Goal: Task Accomplishment & Management: Use online tool/utility

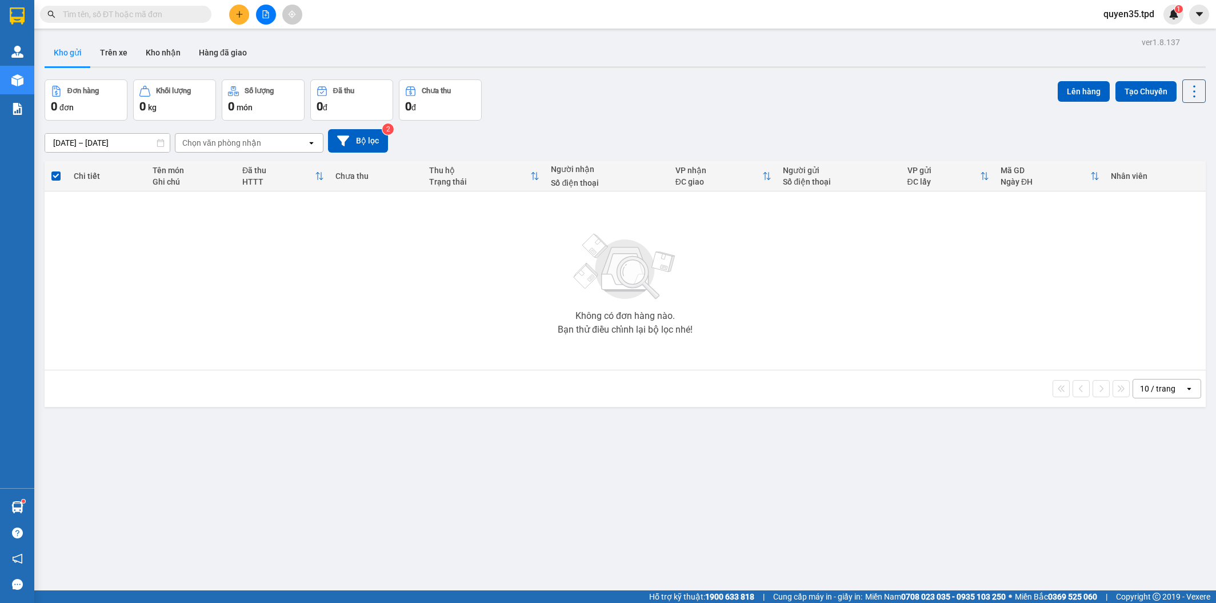
drag, startPoint x: 0, startPoint y: 0, endPoint x: 238, endPoint y: 13, distance: 238.6
click at [238, 13] on icon "plus" at bounding box center [239, 14] width 8 height 8
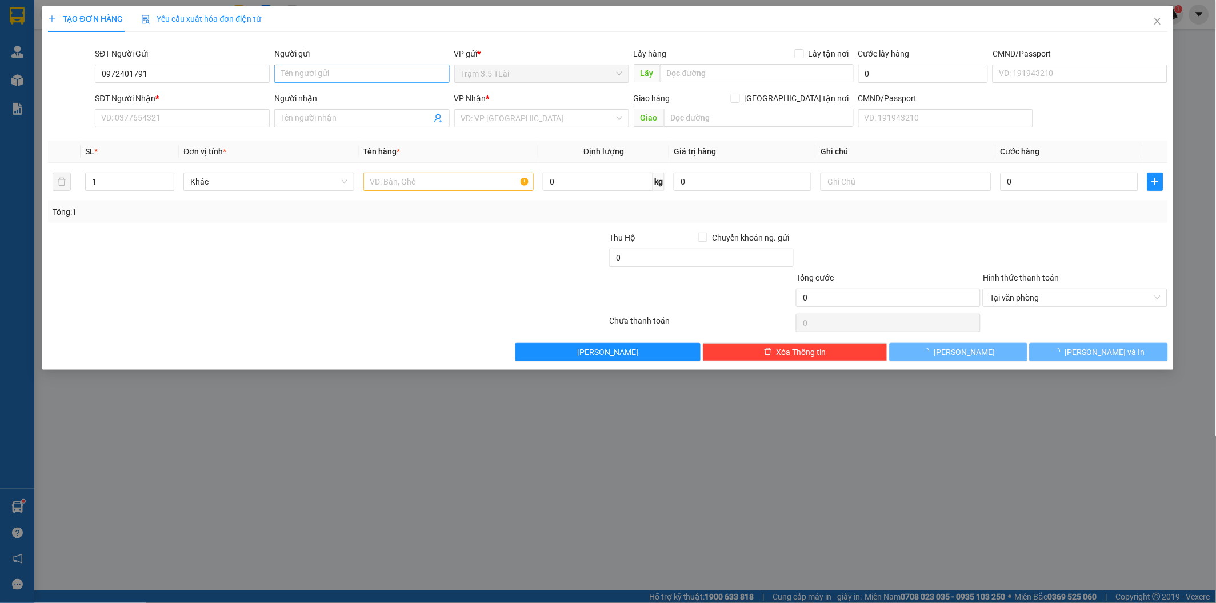
type input "0972401791"
click at [363, 76] on input "Người gửi" at bounding box center [361, 74] width 175 height 18
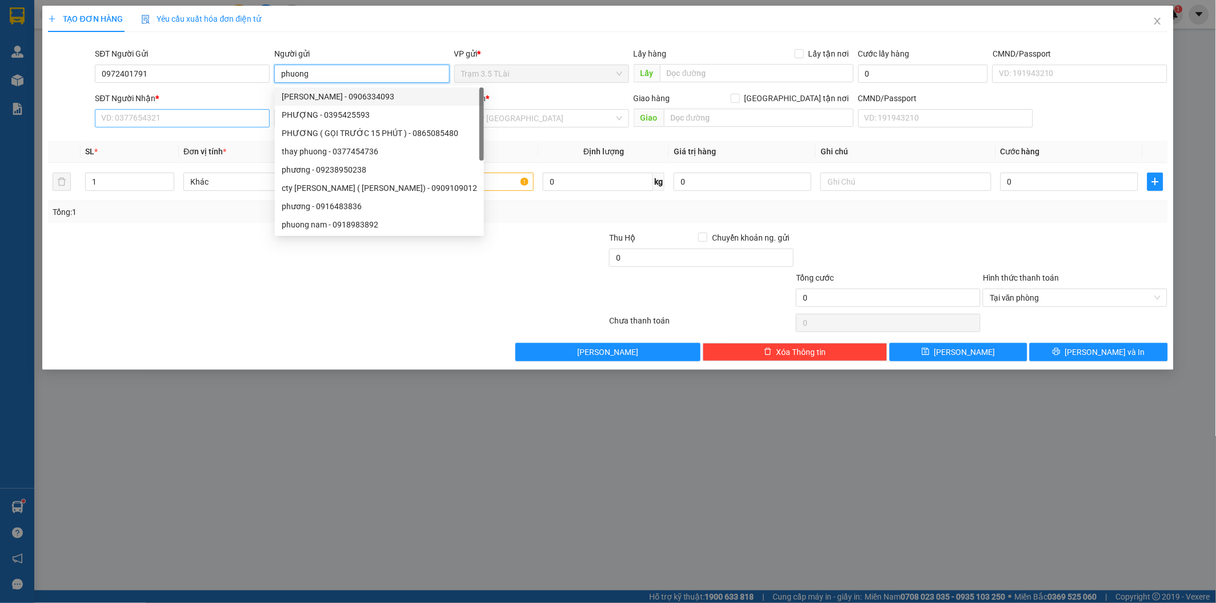
type input "phuong"
click at [218, 123] on input "SĐT Người Nhận *" at bounding box center [182, 118] width 175 height 18
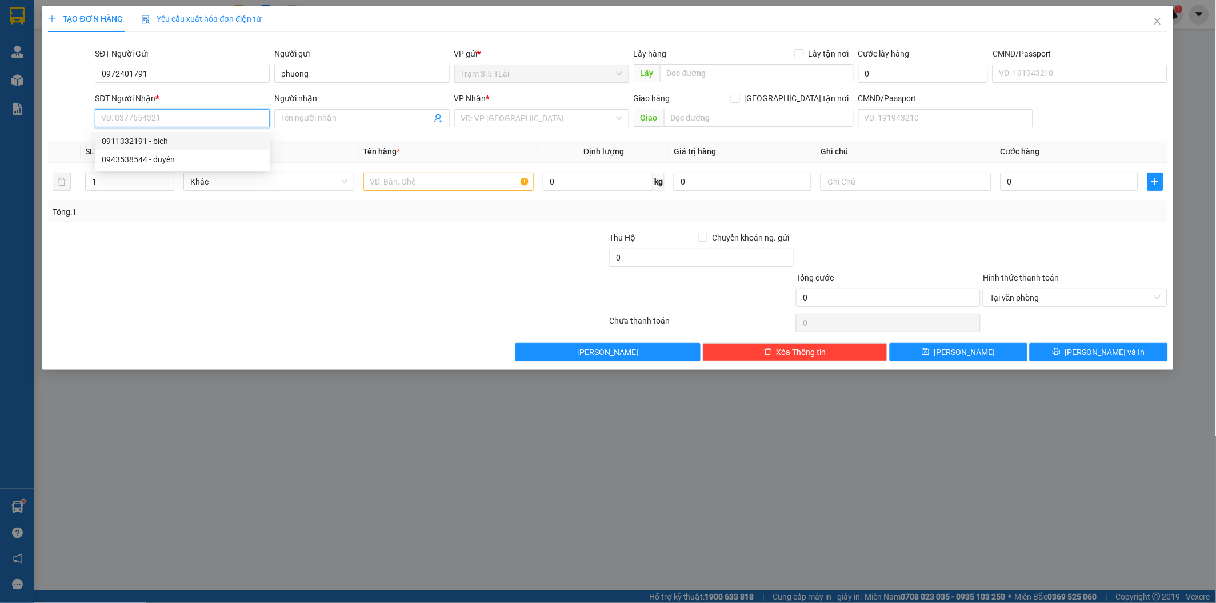
click at [172, 138] on div "0911332191 - bích" at bounding box center [182, 141] width 161 height 13
type input "0911332191"
type input "bích"
click at [416, 183] on input "text" at bounding box center [448, 182] width 171 height 18
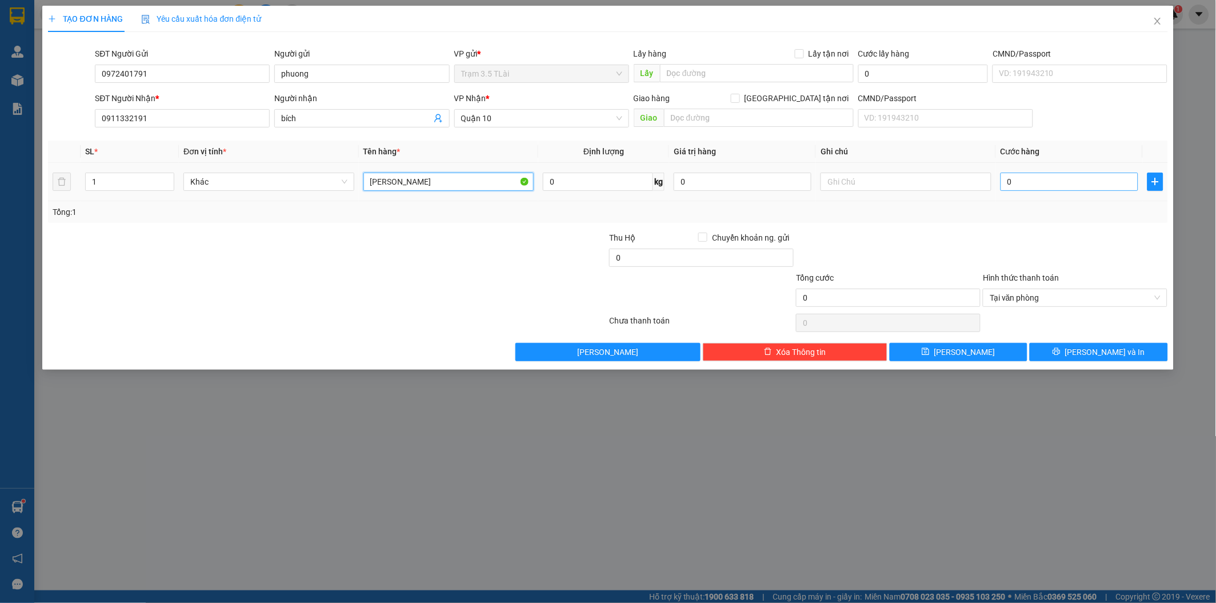
type input "[PERSON_NAME]"
click at [1059, 186] on input "0" at bounding box center [1069, 182] width 138 height 18
type input "5"
type input "50"
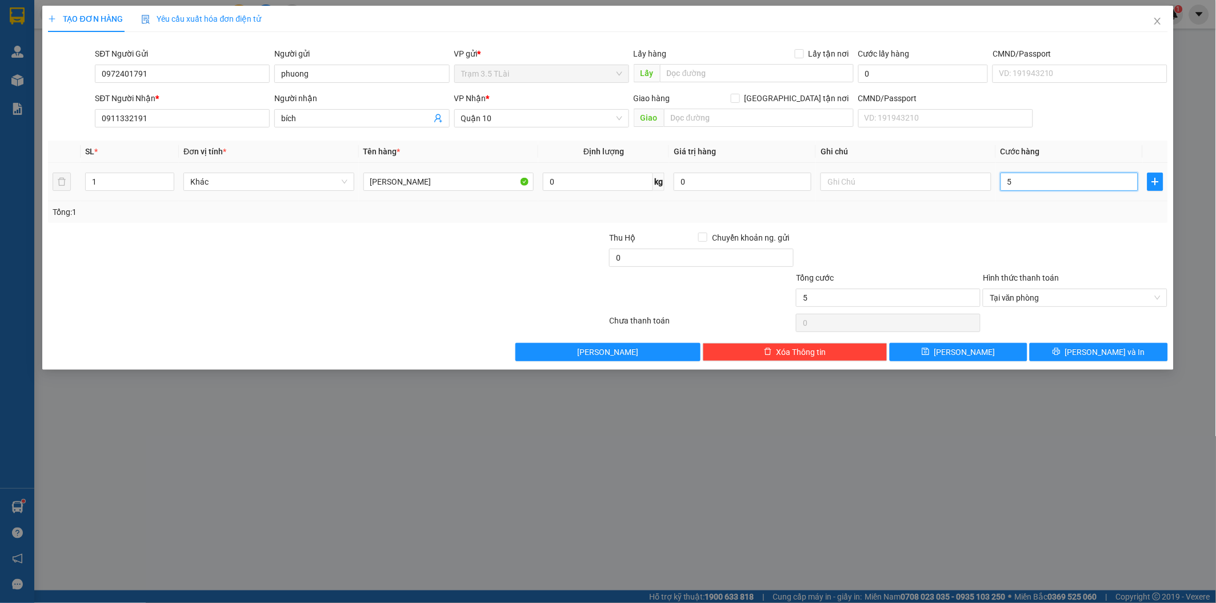
type input "50"
type input "500"
type input "5.000"
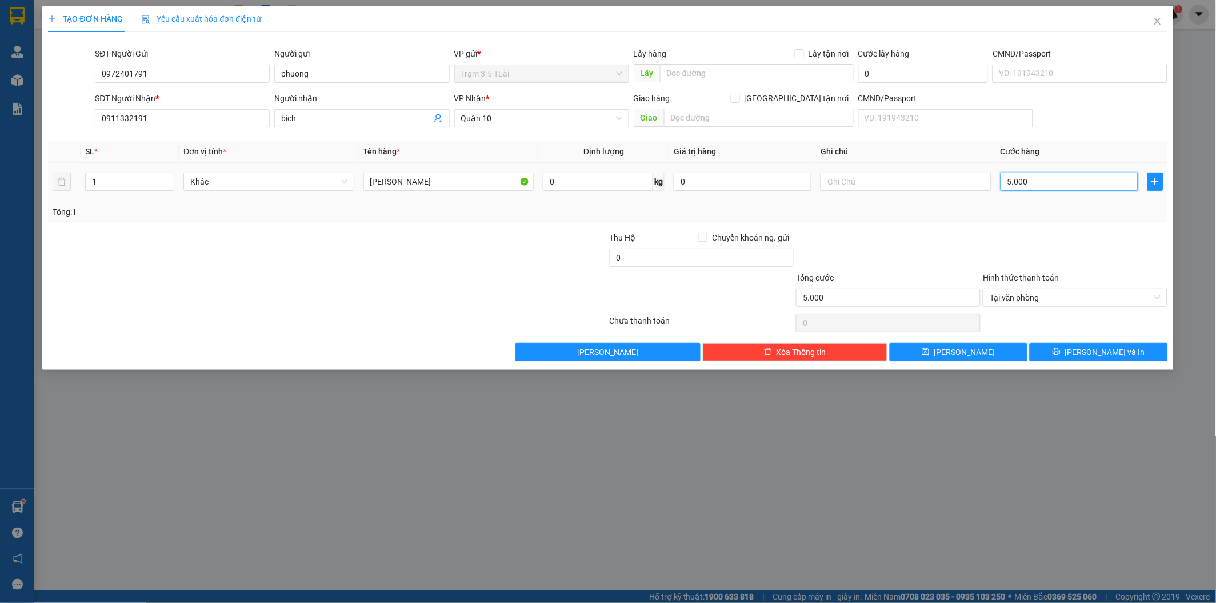
type input "50.000"
drag, startPoint x: 1076, startPoint y: 355, endPoint x: 486, endPoint y: 159, distance: 621.8
click at [1074, 353] on button "Lưu và In" at bounding box center [1098, 352] width 138 height 18
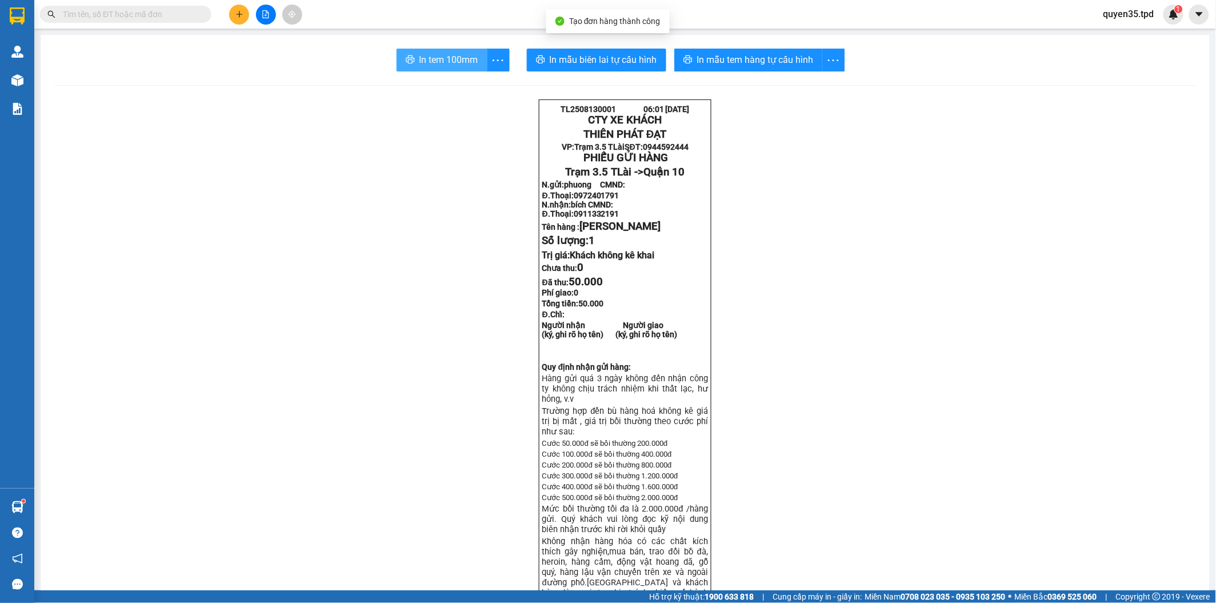
click at [423, 63] on span "In tem 100mm" at bounding box center [448, 60] width 59 height 14
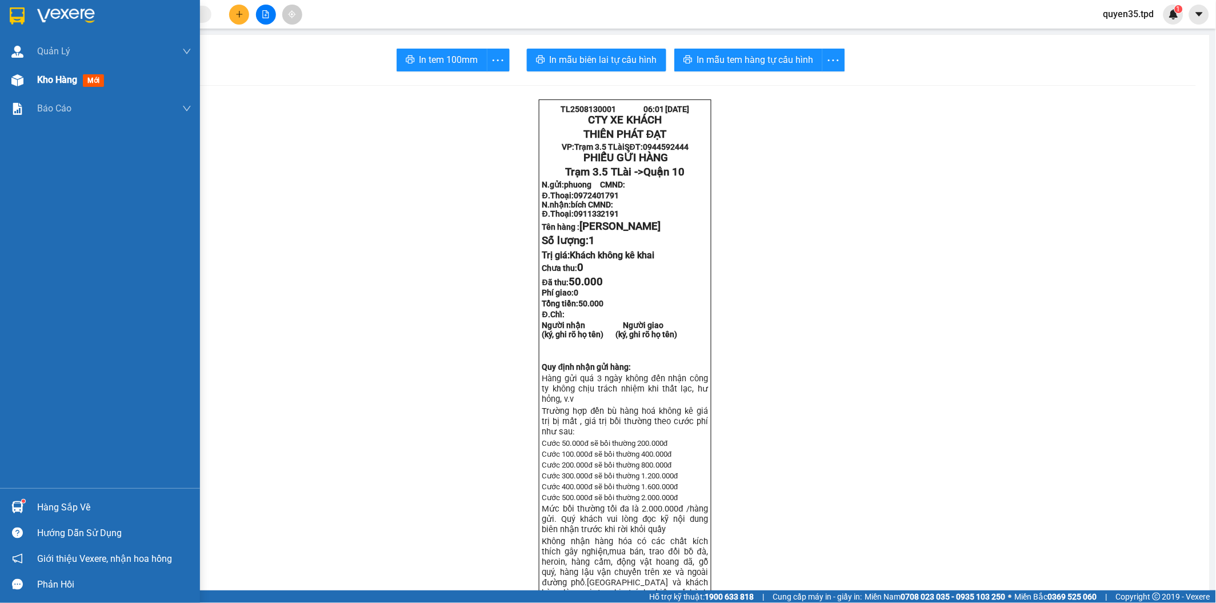
click at [59, 84] on span "Kho hàng" at bounding box center [57, 79] width 40 height 11
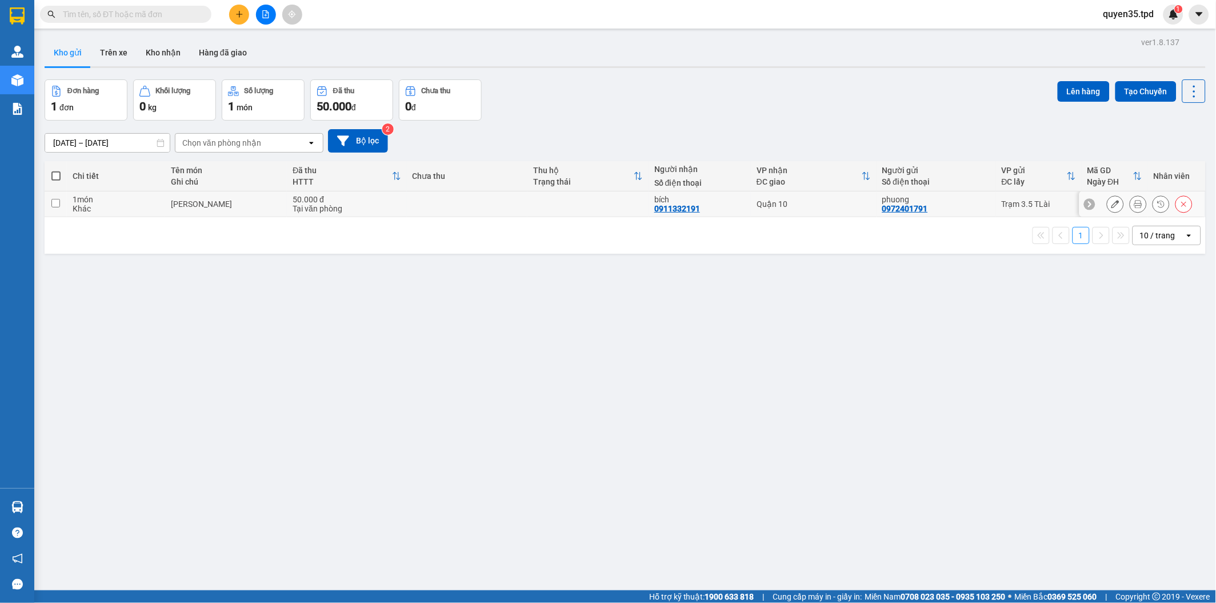
click at [56, 205] on input "checkbox" at bounding box center [55, 203] width 9 height 9
checkbox input "true"
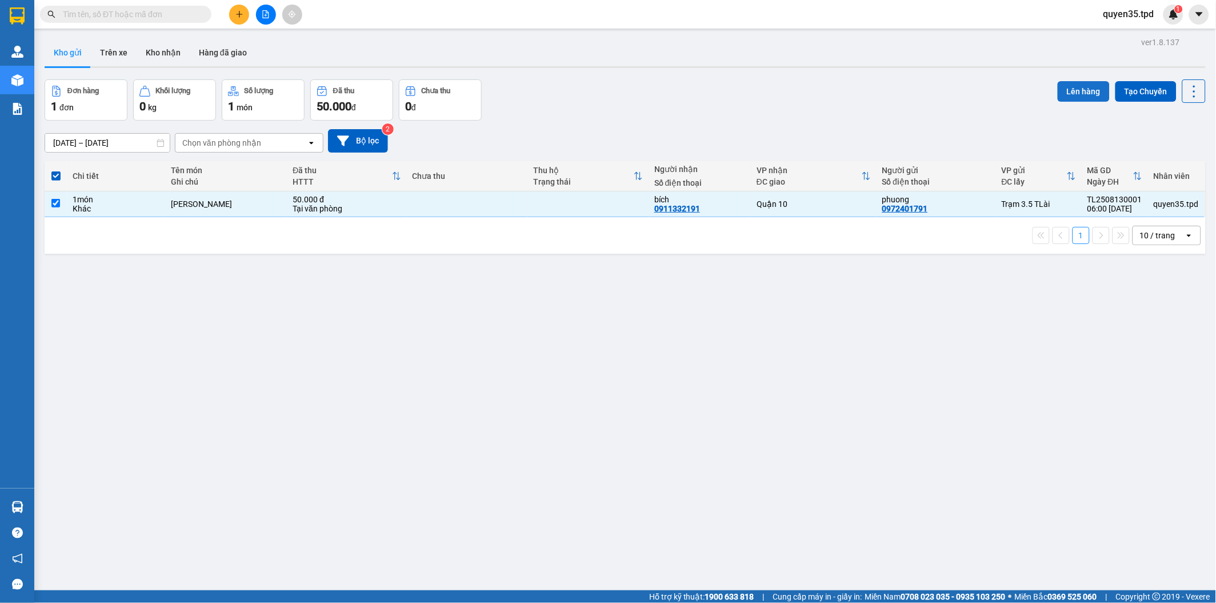
click at [1073, 93] on button "Lên hàng" at bounding box center [1083, 91] width 52 height 21
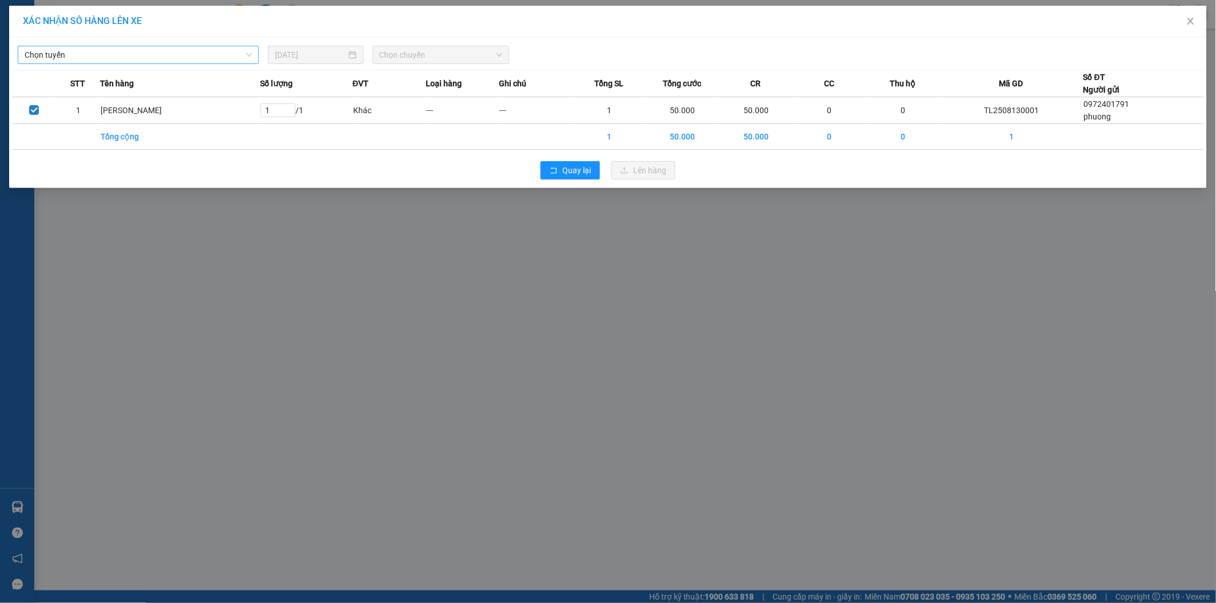
click at [184, 62] on span "Chọn tuyến" at bounding box center [138, 54] width 227 height 17
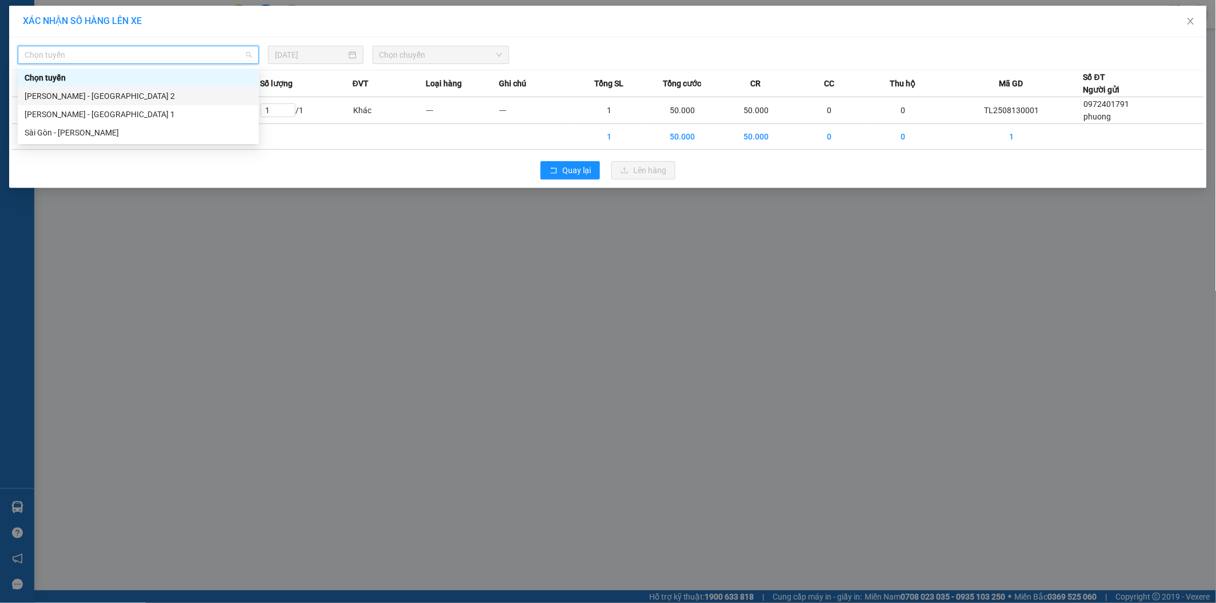
click at [155, 95] on div "[PERSON_NAME] - [GEOGRAPHIC_DATA] 2" at bounding box center [138, 96] width 227 height 13
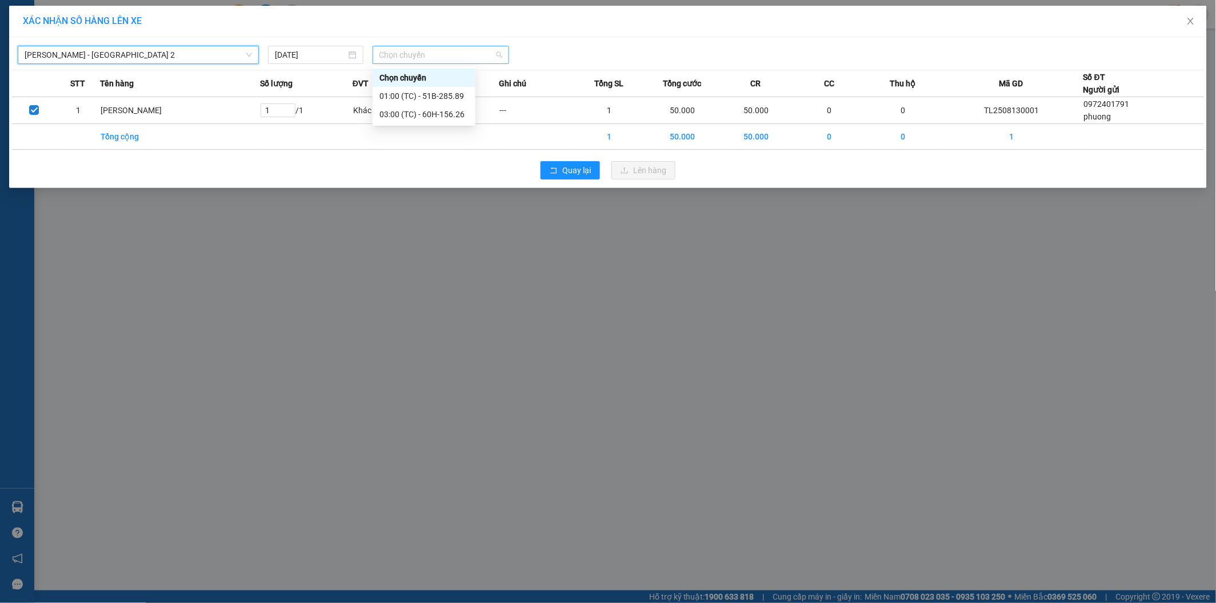
click at [444, 50] on span "Chọn chuyến" at bounding box center [440, 54] width 123 height 17
type input "06"
click at [419, 98] on div "Thêm chuyến " 06:00 "" at bounding box center [433, 96] width 122 height 19
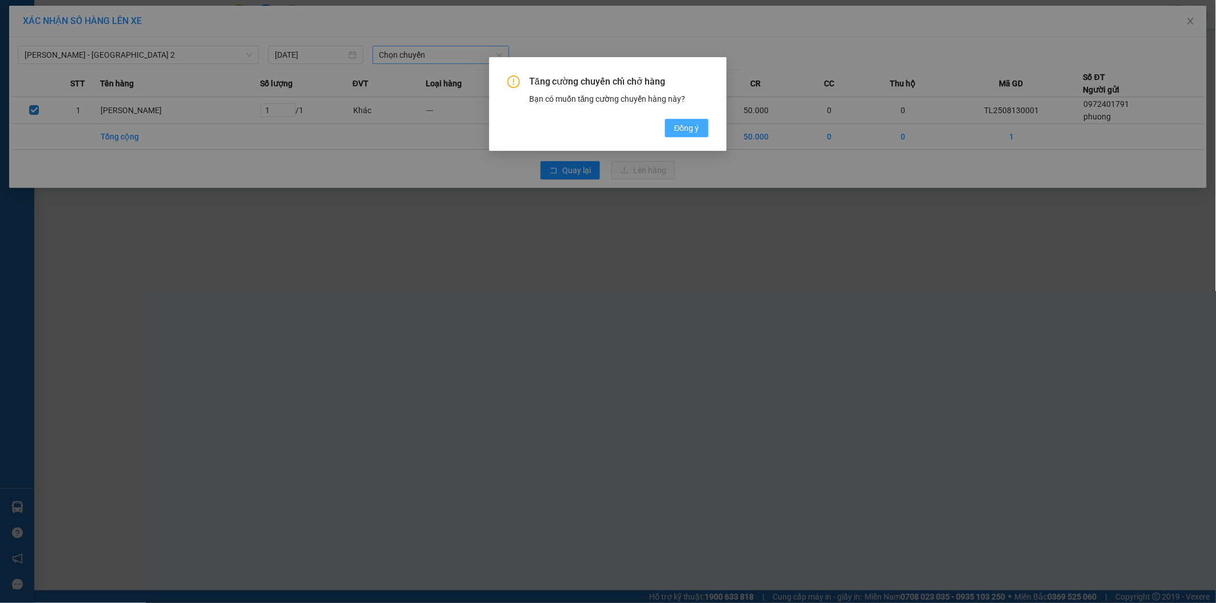
click at [684, 128] on span "Đồng ý" at bounding box center [686, 128] width 25 height 13
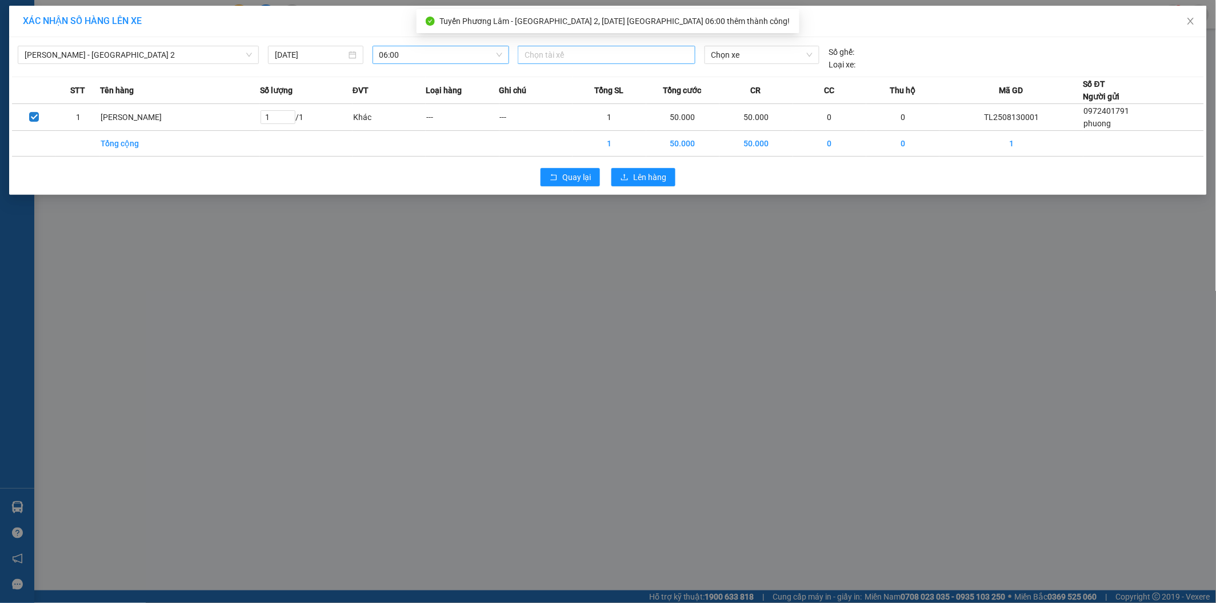
click at [607, 53] on div at bounding box center [606, 55] width 172 height 14
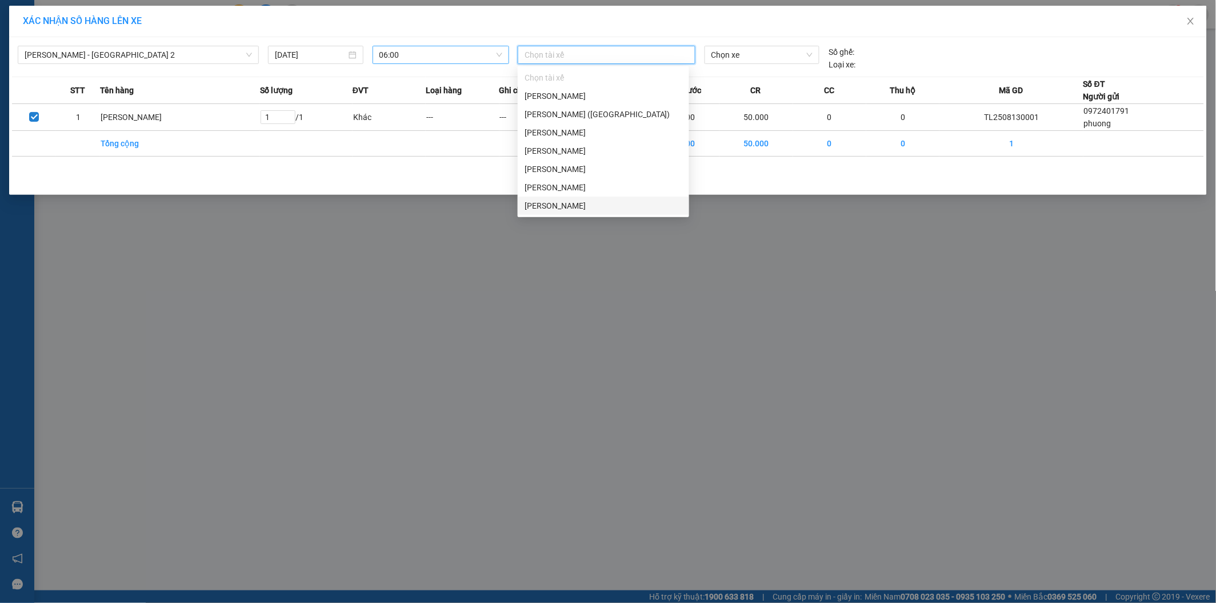
drag, startPoint x: 572, startPoint y: 207, endPoint x: 670, endPoint y: 162, distance: 107.6
click at [578, 203] on div "[PERSON_NAME]" at bounding box center [603, 205] width 158 height 13
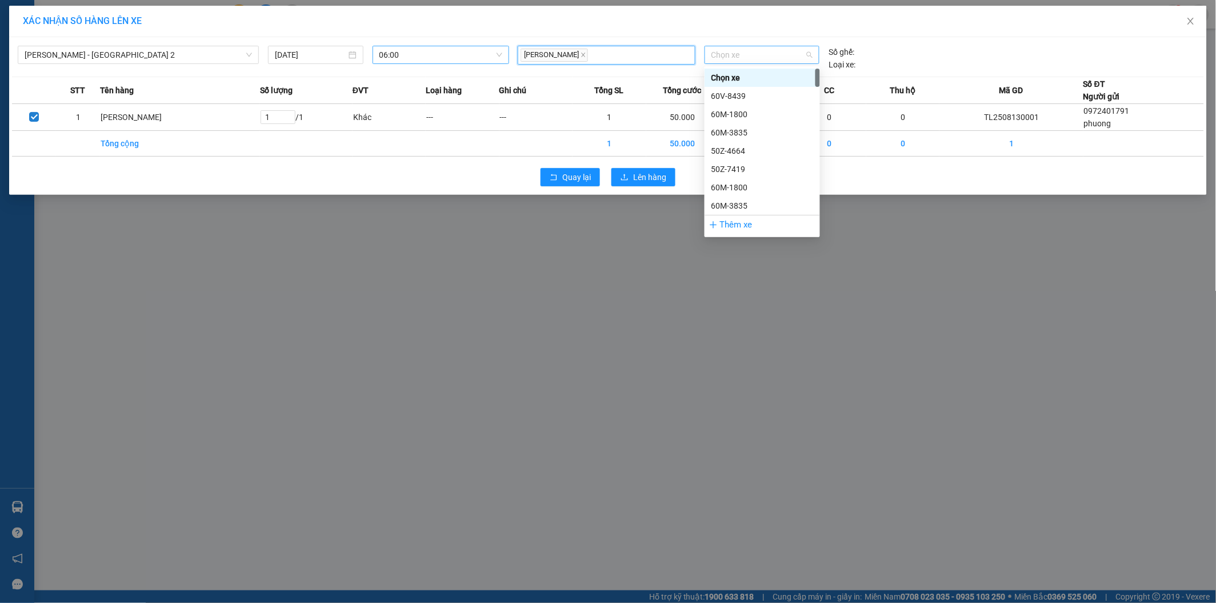
click at [766, 53] on span "Chọn xe" at bounding box center [762, 54] width 102 height 17
type input "275"
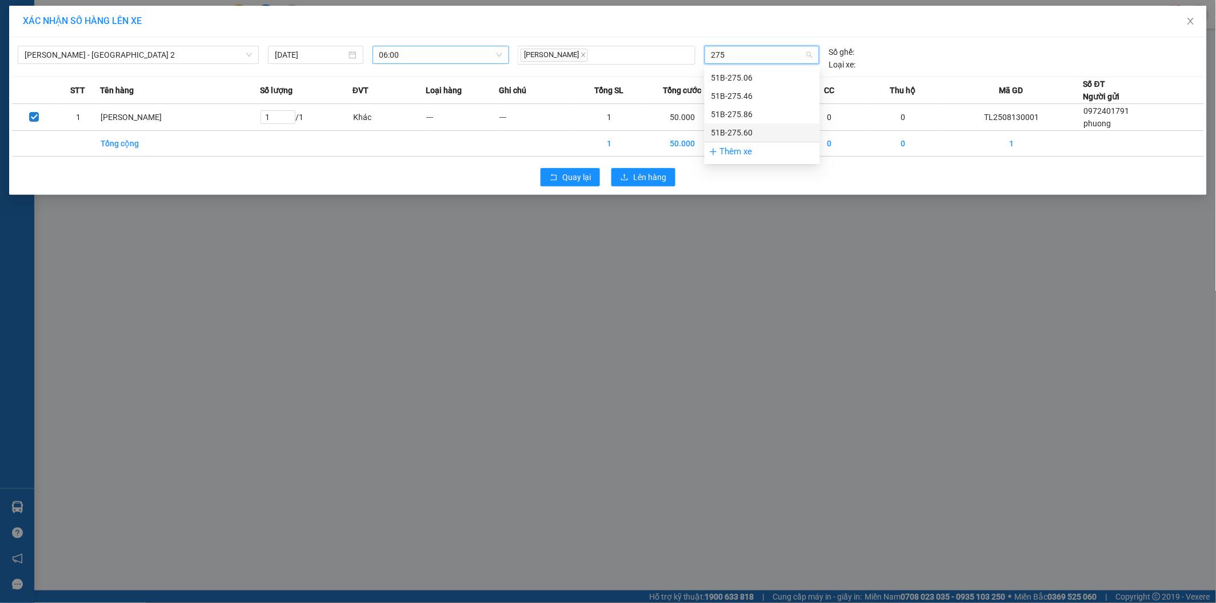
click at [742, 135] on div "51B-275.60" at bounding box center [762, 132] width 102 height 13
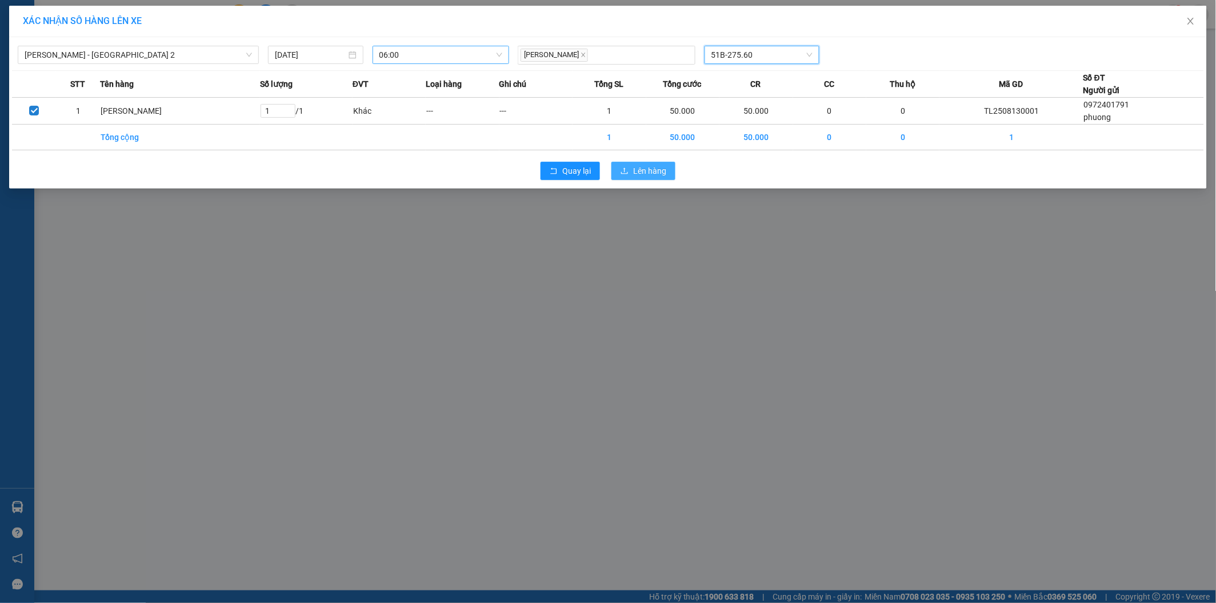
click at [648, 171] on span "Lên hàng" at bounding box center [649, 171] width 33 height 13
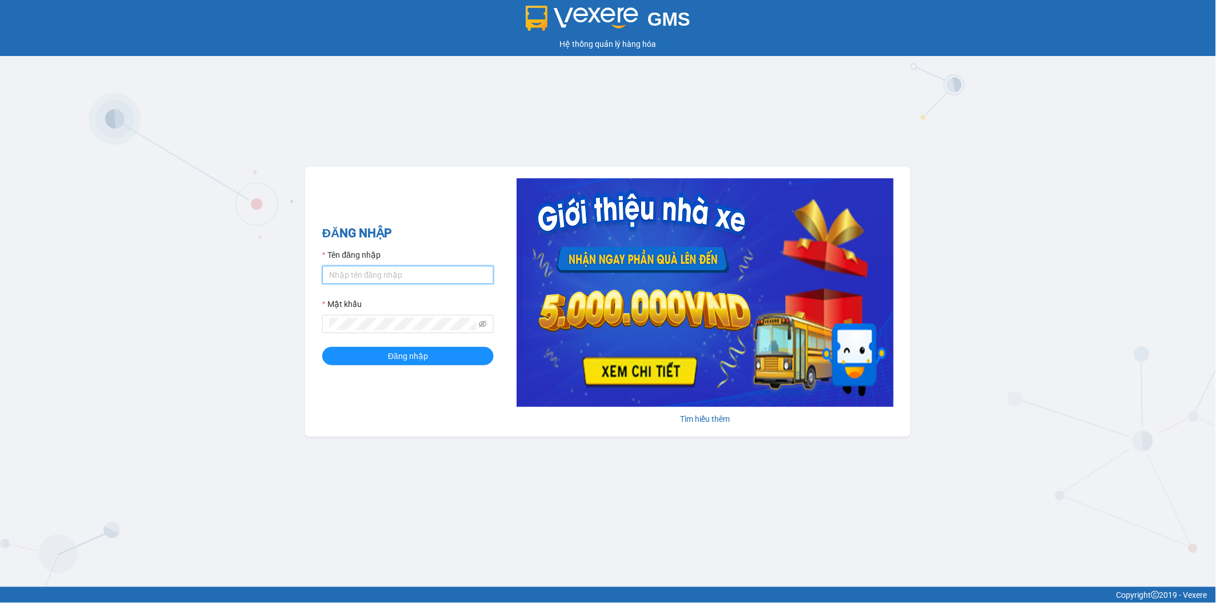
type input "quyen35.tpd"
click at [402, 356] on span "Đăng nhập" at bounding box center [408, 356] width 40 height 13
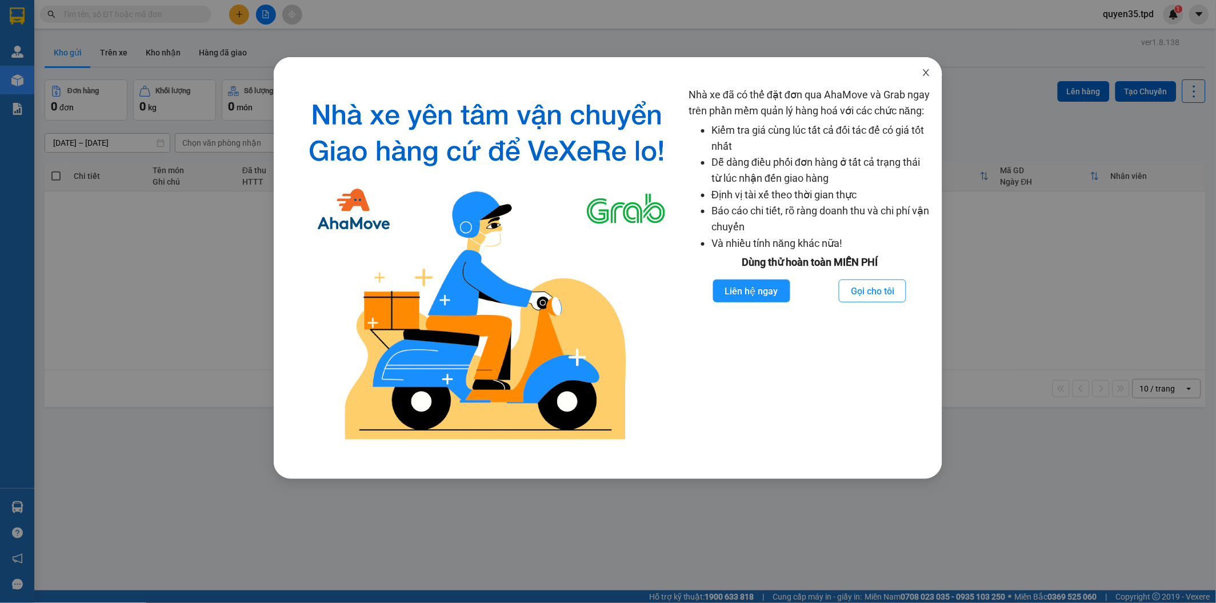
click at [922, 73] on icon "close" at bounding box center [926, 72] width 9 height 9
